Goal: Transaction & Acquisition: Purchase product/service

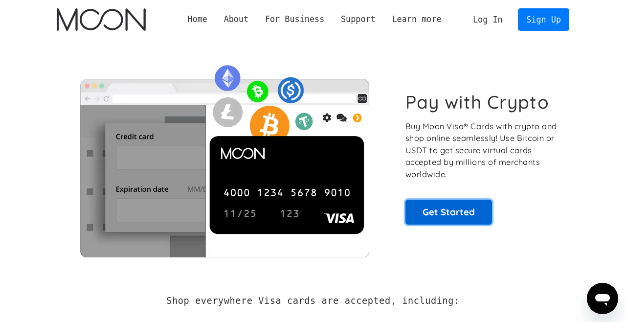
click at [458, 212] on link "Get Started" at bounding box center [448, 211] width 87 height 24
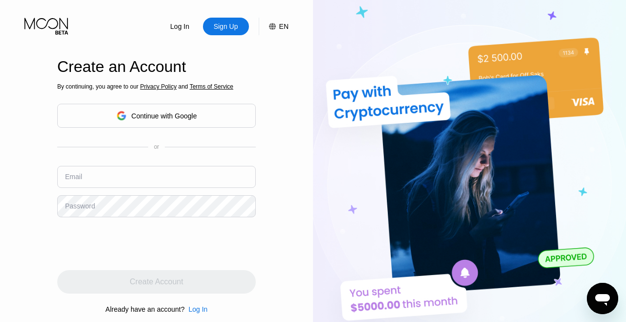
click at [182, 123] on div "Continue with Google" at bounding box center [156, 115] width 81 height 15
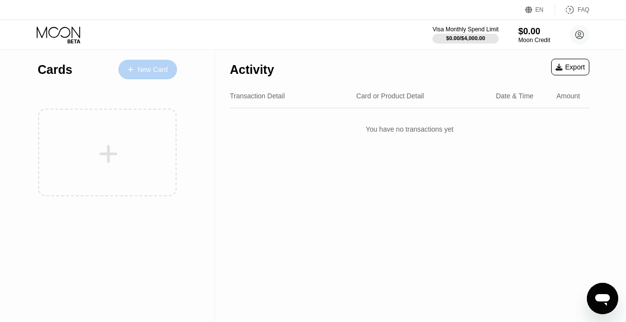
click at [157, 66] on div "New Card" at bounding box center [152, 70] width 30 height 8
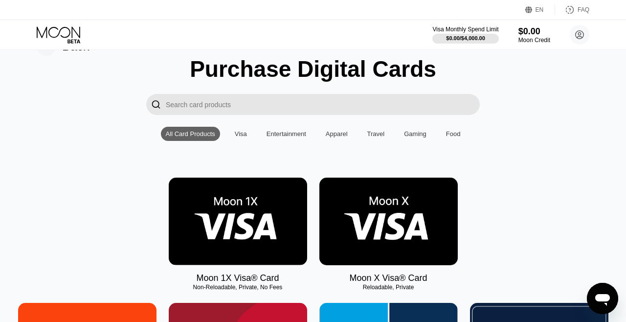
scroll to position [28, 0]
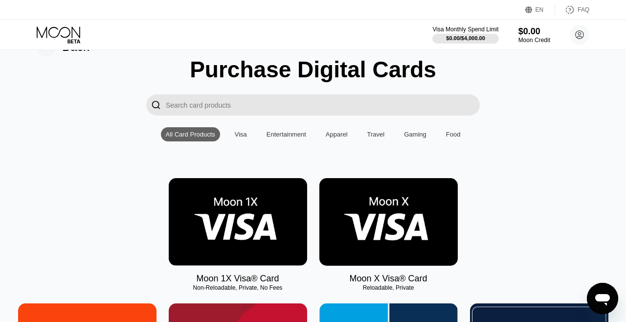
click at [388, 229] on img at bounding box center [388, 222] width 138 height 88
click at [403, 206] on img at bounding box center [388, 222] width 138 height 88
click at [237, 127] on div "Visa" at bounding box center [241, 134] width 22 height 14
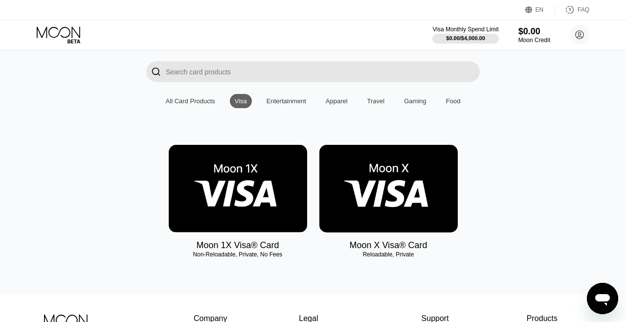
scroll to position [52, 0]
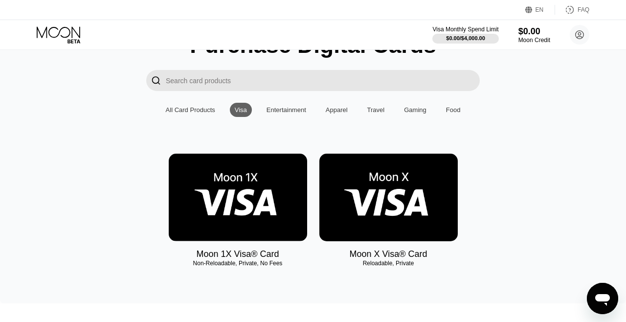
click at [201, 109] on div "All Card Products" at bounding box center [190, 109] width 49 height 7
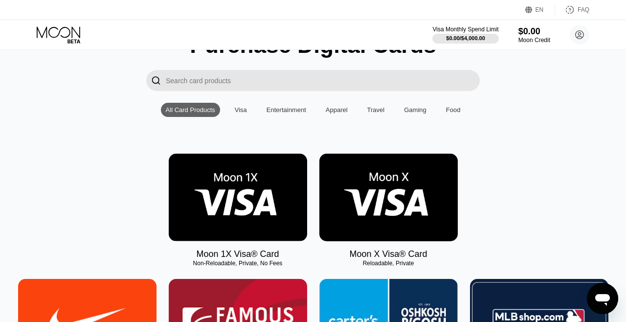
click at [401, 254] on div "Moon X Visa® Card" at bounding box center [388, 254] width 78 height 10
click at [375, 204] on img at bounding box center [388, 197] width 138 height 88
click at [382, 204] on img at bounding box center [388, 197] width 138 height 88
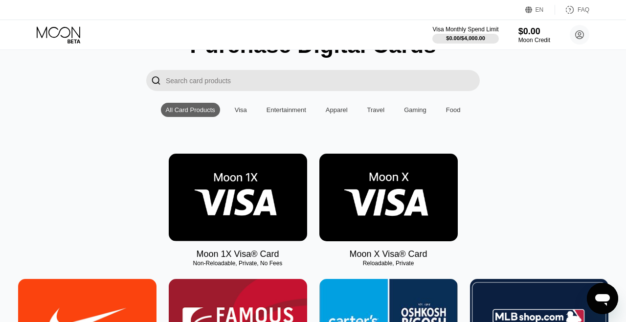
click at [382, 204] on img at bounding box center [388, 197] width 138 height 88
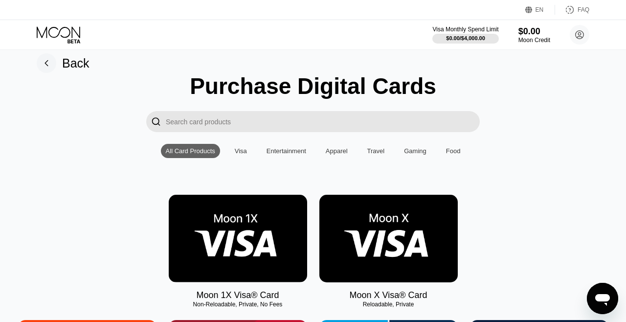
scroll to position [0, 0]
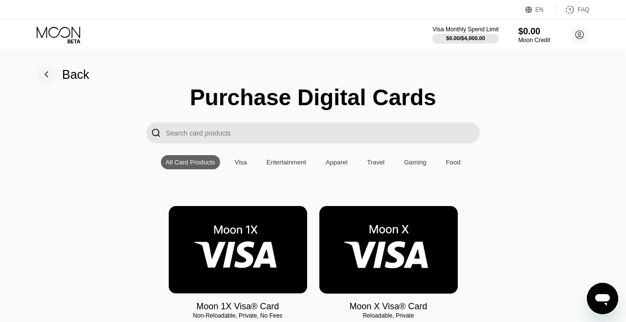
click at [408, 240] on img at bounding box center [388, 250] width 138 height 88
click at [42, 72] on rect at bounding box center [47, 75] width 20 height 20
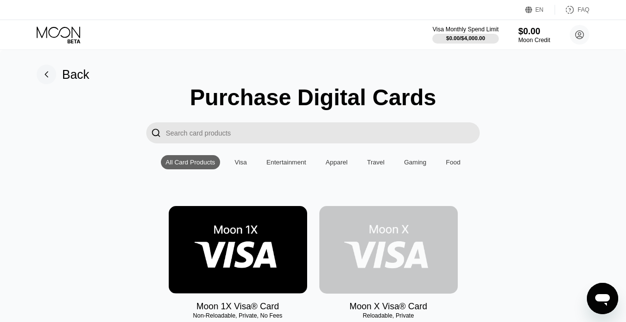
click at [406, 253] on img at bounding box center [388, 250] width 138 height 88
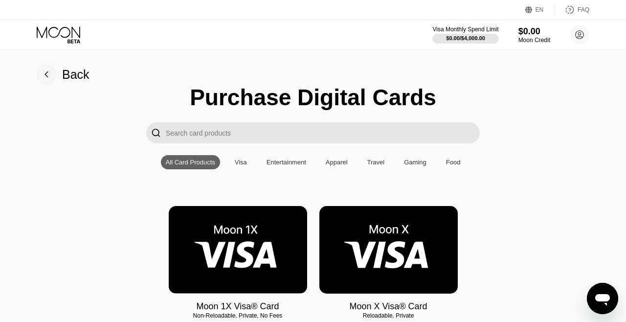
scroll to position [121, 0]
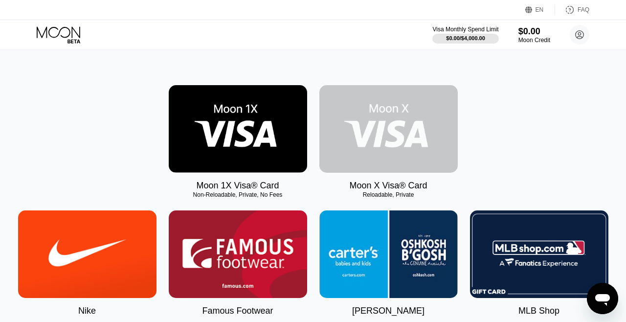
drag, startPoint x: 374, startPoint y: 154, endPoint x: 380, endPoint y: 153, distance: 5.9
click at [380, 153] on img at bounding box center [388, 129] width 138 height 88
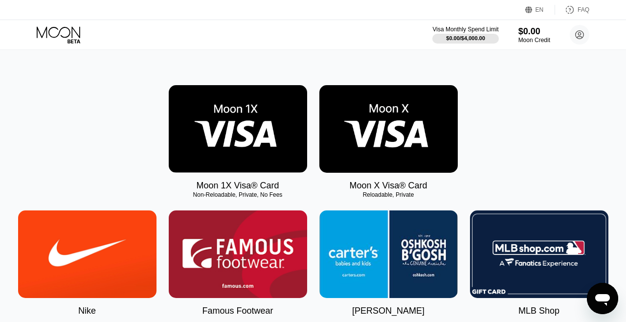
click at [380, 153] on img at bounding box center [388, 129] width 138 height 88
click at [382, 118] on img at bounding box center [388, 129] width 138 height 88
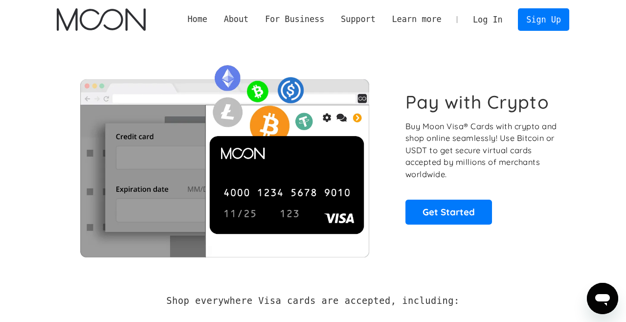
click at [475, 20] on link "Log In" at bounding box center [487, 20] width 46 height 22
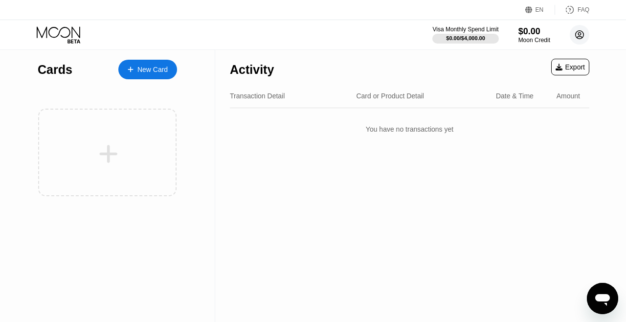
click at [581, 39] on circle at bounding box center [579, 35] width 20 height 20
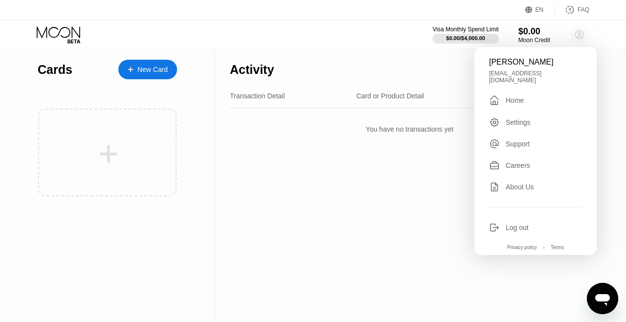
click at [581, 39] on circle at bounding box center [579, 35] width 20 height 20
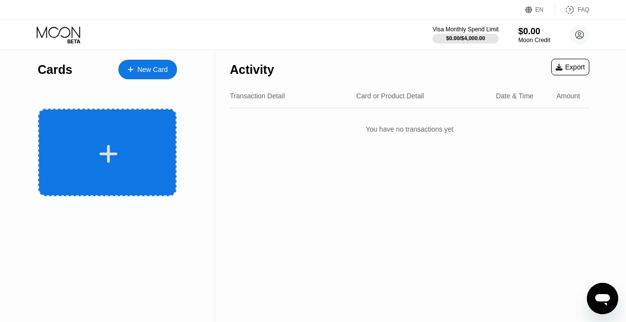
click at [113, 163] on icon at bounding box center [108, 154] width 19 height 22
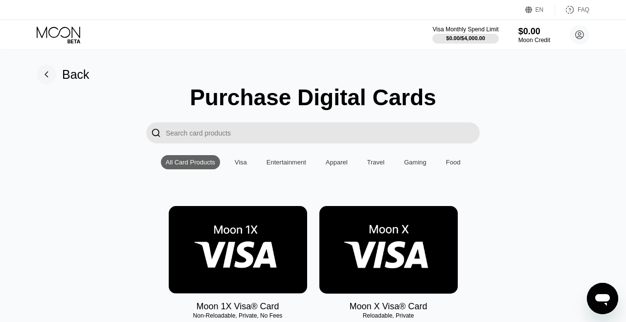
click at [380, 241] on img at bounding box center [388, 250] width 138 height 88
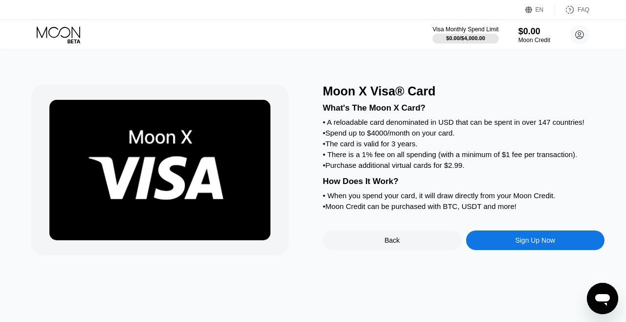
click at [538, 239] on div "Sign Up Now" at bounding box center [535, 240] width 40 height 8
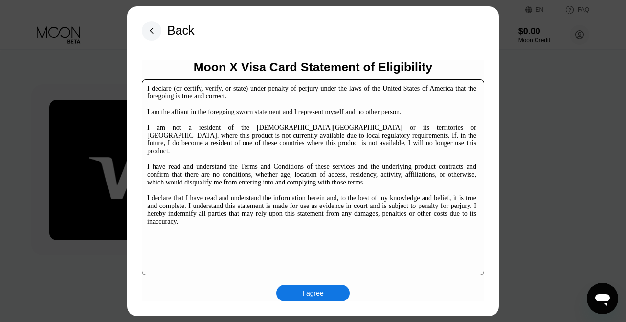
click at [305, 296] on div "I agree" at bounding box center [313, 292] width 22 height 9
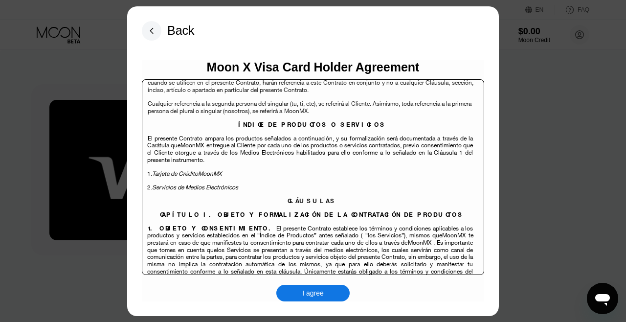
scroll to position [1846, 0]
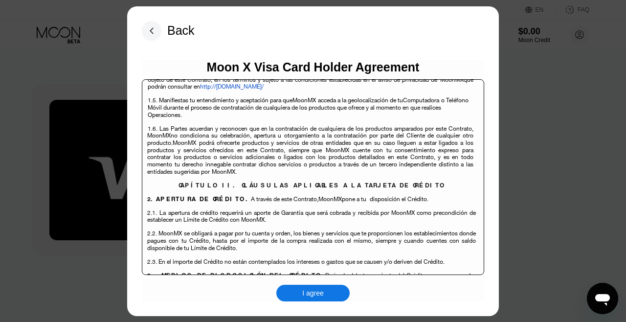
click at [152, 33] on rect at bounding box center [152, 31] width 20 height 20
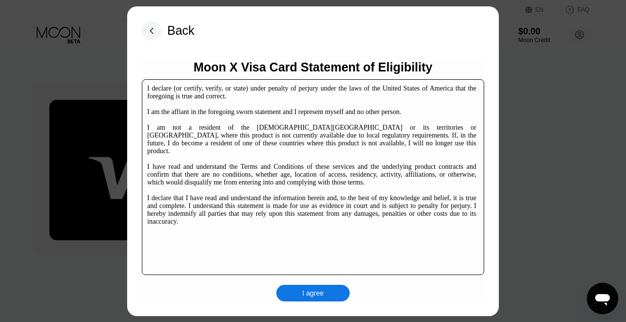
click at [151, 36] on rect at bounding box center [152, 31] width 20 height 20
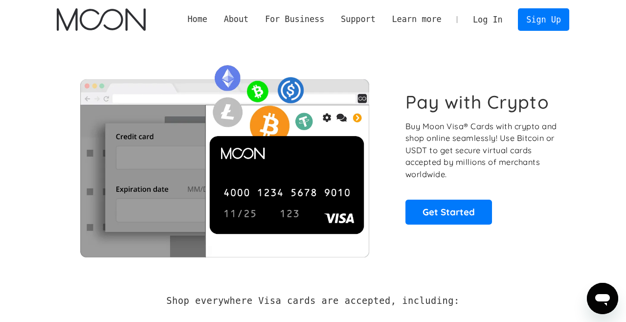
click at [486, 22] on link "Log In" at bounding box center [487, 20] width 46 height 22
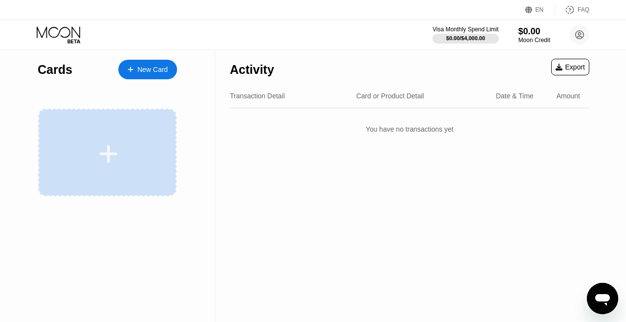
click at [123, 148] on div at bounding box center [108, 154] width 121 height 22
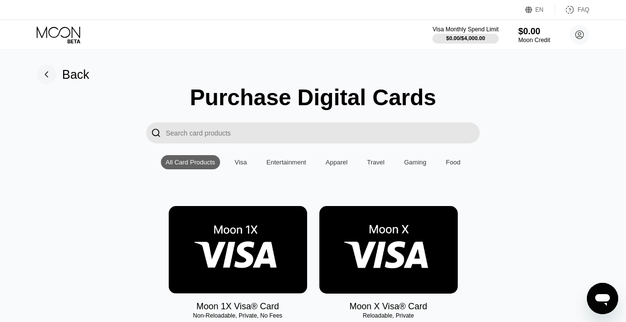
click at [374, 223] on img at bounding box center [388, 250] width 138 height 88
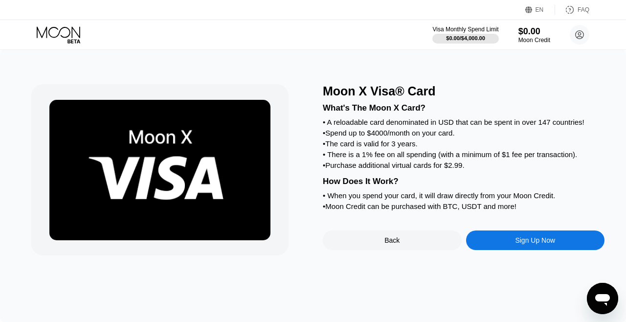
click at [540, 241] on div "Sign Up Now" at bounding box center [535, 240] width 40 height 8
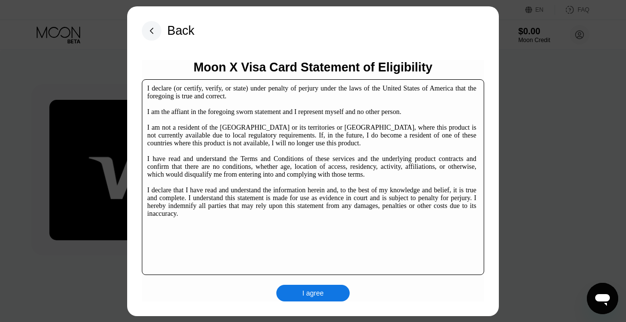
click at [307, 293] on div "I agree" at bounding box center [313, 292] width 22 height 9
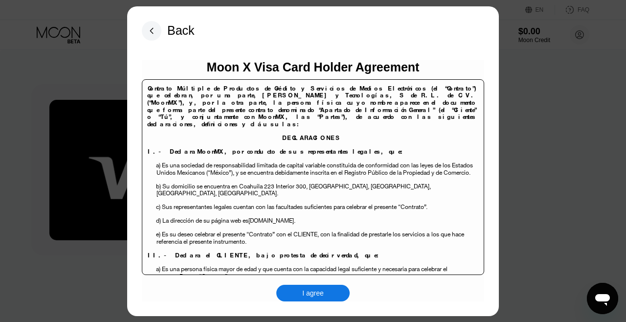
click at [316, 282] on div "Moon X Visa Card Holder Agreement Contrato Múltiple de Productos de Crédito y S…" at bounding box center [313, 180] width 342 height 241
click at [318, 295] on div "I agree" at bounding box center [313, 292] width 22 height 9
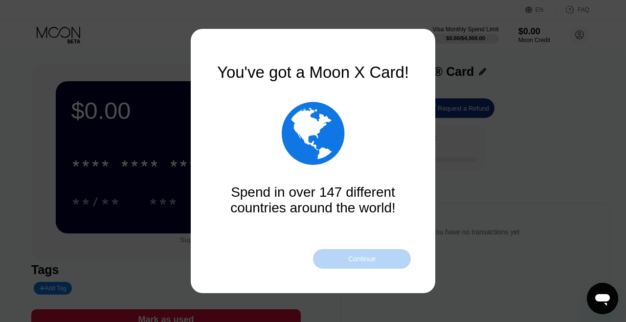
click at [376, 263] on div "Continue" at bounding box center [362, 259] width 98 height 20
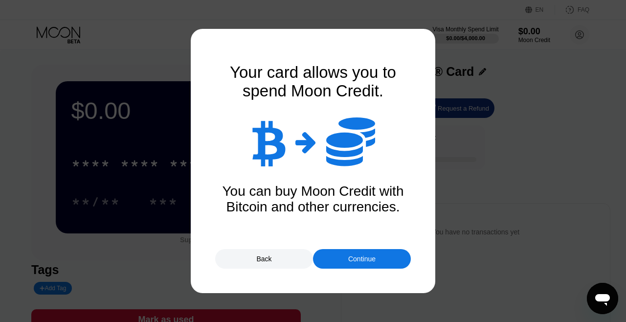
click at [363, 261] on div "Continue" at bounding box center [361, 259] width 27 height 8
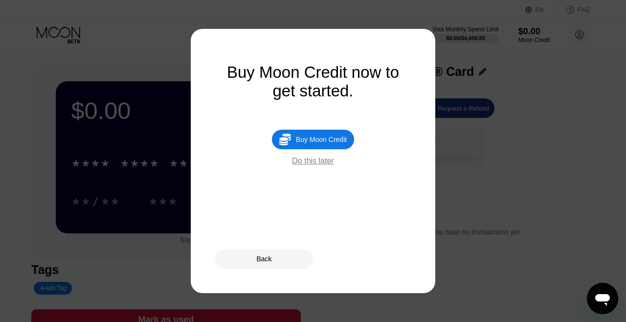
click at [317, 164] on div "Do this later" at bounding box center [313, 160] width 42 height 9
